Goal: Navigation & Orientation: Find specific page/section

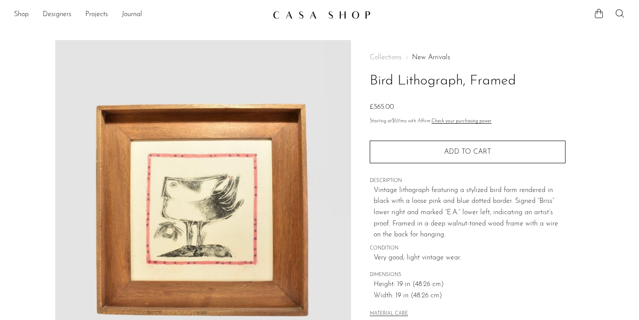
click at [312, 14] on img at bounding box center [322, 14] width 98 height 9
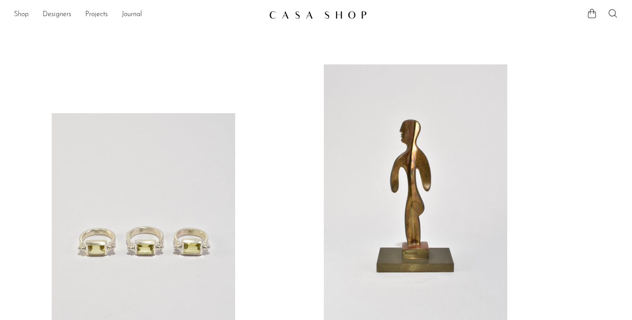
click at [17, 16] on link "Shop" at bounding box center [21, 14] width 15 height 11
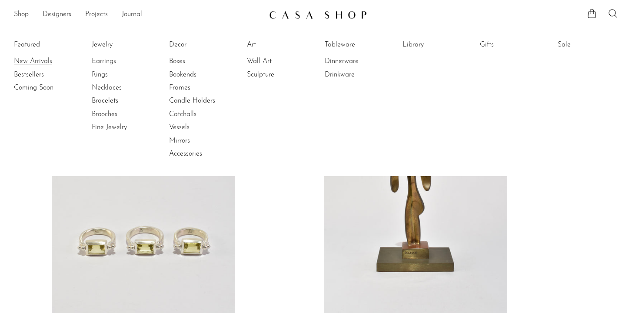
click at [35, 60] on link "New Arrivals" at bounding box center [46, 62] width 65 height 10
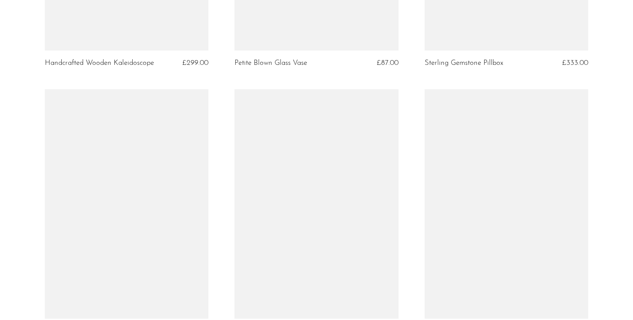
scroll to position [2435, 0]
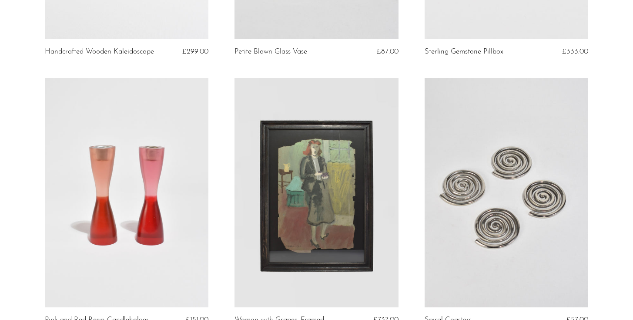
click at [325, 186] on link at bounding box center [315, 192] width 163 height 229
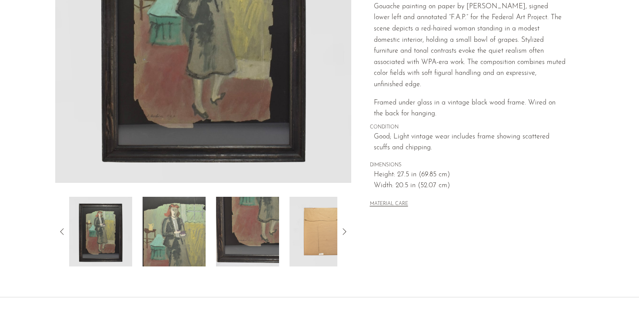
scroll to position [198, 0]
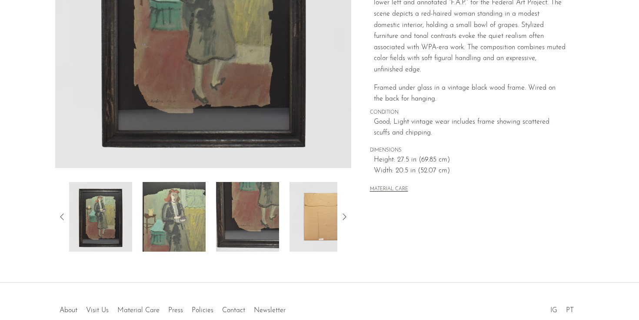
click at [342, 215] on icon at bounding box center [344, 216] width 10 height 10
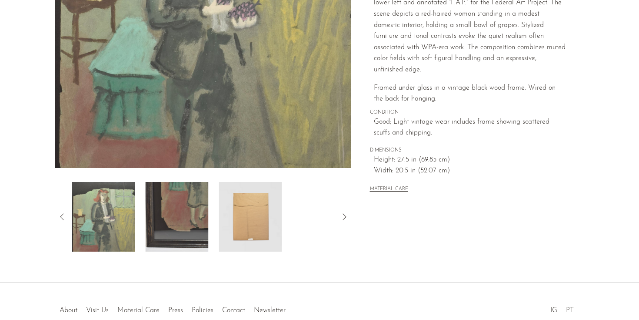
click at [342, 215] on icon at bounding box center [344, 216] width 10 height 10
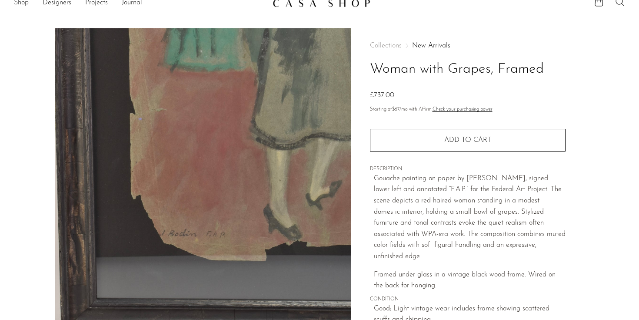
scroll to position [13, 0]
click at [96, 3] on link "Projects" at bounding box center [96, 2] width 23 height 11
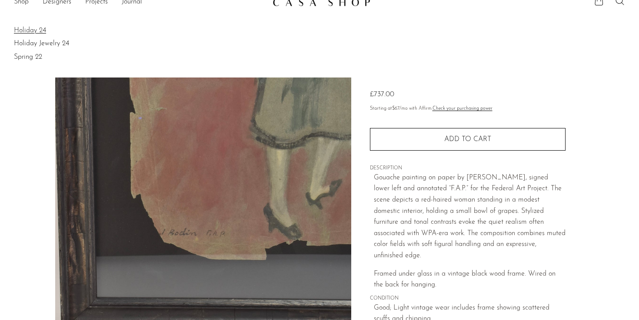
click at [37, 27] on link "Holiday 24" at bounding box center [319, 31] width 611 height 10
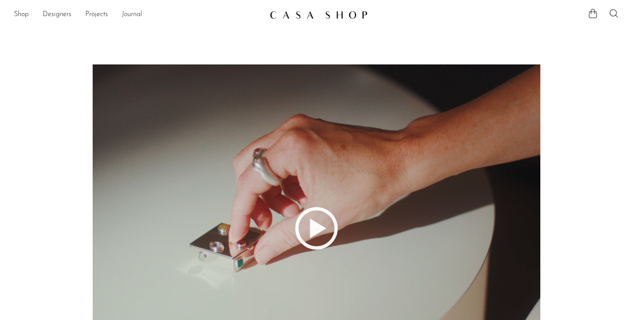
click at [138, 15] on link "Journal" at bounding box center [132, 14] width 20 height 11
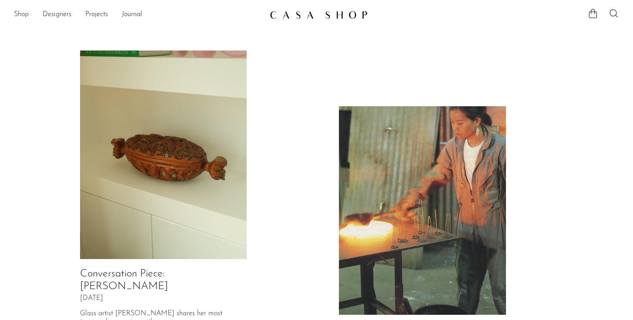
click at [21, 19] on link "Shop" at bounding box center [21, 14] width 15 height 11
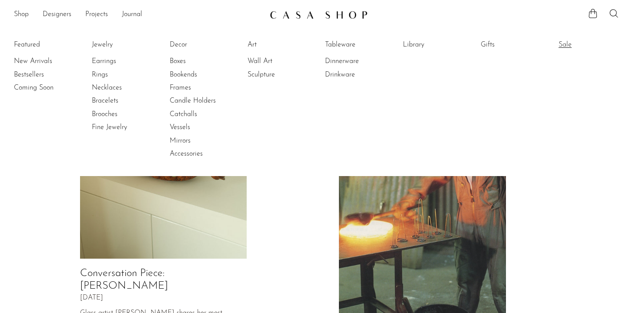
click at [567, 43] on link "Sale" at bounding box center [590, 45] width 65 height 10
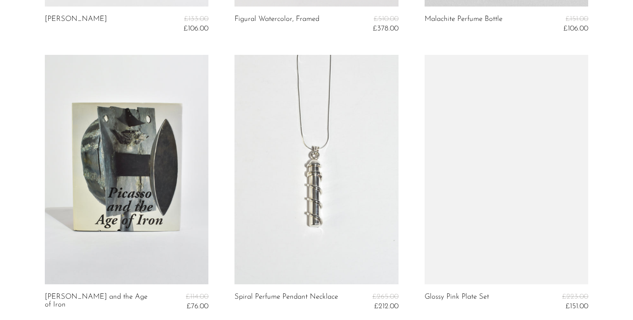
scroll to position [570, 0]
